Goal: Task Accomplishment & Management: Manage account settings

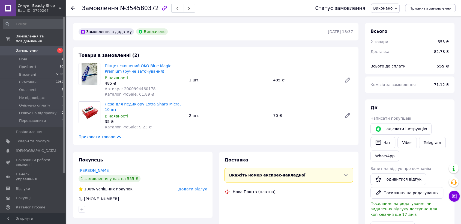
scroll to position [47, 0]
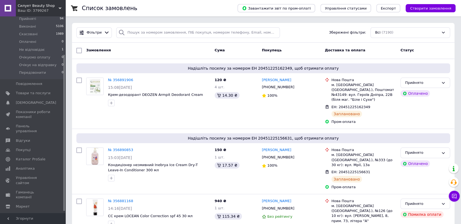
scroll to position [50, 0]
drag, startPoint x: 64, startPoint y: 171, endPoint x: 54, endPoint y: 225, distance: 55.5
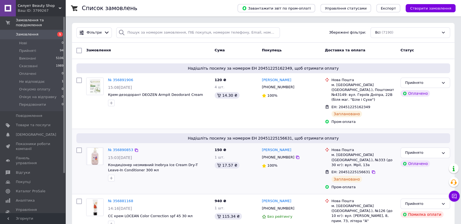
scroll to position [0, 0]
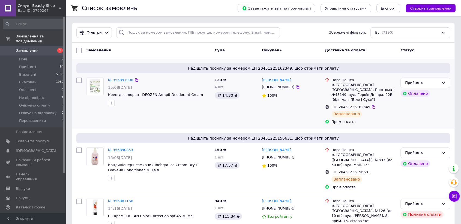
drag, startPoint x: 65, startPoint y: 207, endPoint x: 92, endPoint y: 123, distance: 88.9
click at [64, 9] on div "Силует Beauty Shop Ваш ID: 3799267" at bounding box center [41, 8] width 50 height 16
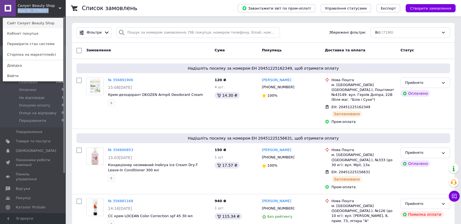
click at [48, 22] on link "Сайт Силует Beauty Shop" at bounding box center [33, 23] width 60 height 10
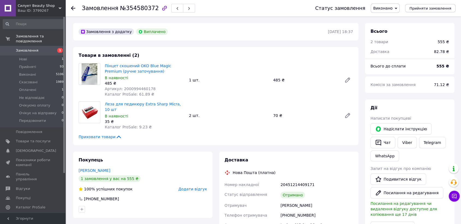
scroll to position [47, 0]
click at [36, 4] on span "Силует Beauty Shop" at bounding box center [38, 5] width 41 height 5
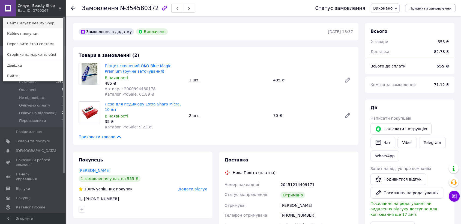
click at [39, 23] on link "Сайт Силует Beauty Shop" at bounding box center [33, 23] width 60 height 10
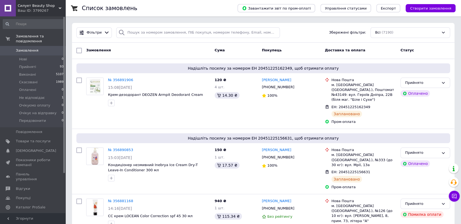
click at [35, 46] on link "Замовлення 0" at bounding box center [33, 50] width 67 height 9
click at [55, 40] on link "Замовлення та повідомлення" at bounding box center [33, 39] width 67 height 14
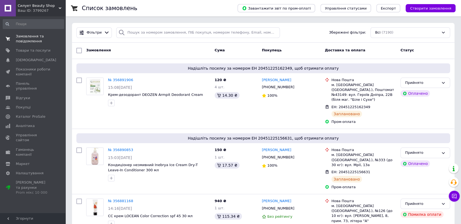
click at [35, 41] on span "Замовлення та повідомлення" at bounding box center [33, 39] width 35 height 10
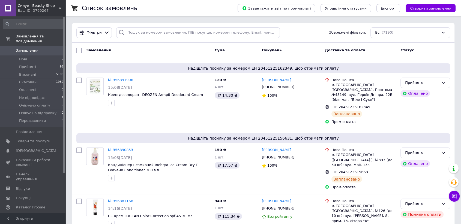
click at [33, 48] on link "Замовлення 0" at bounding box center [33, 50] width 67 height 9
